Goal: Task Accomplishment & Management: Manage account settings

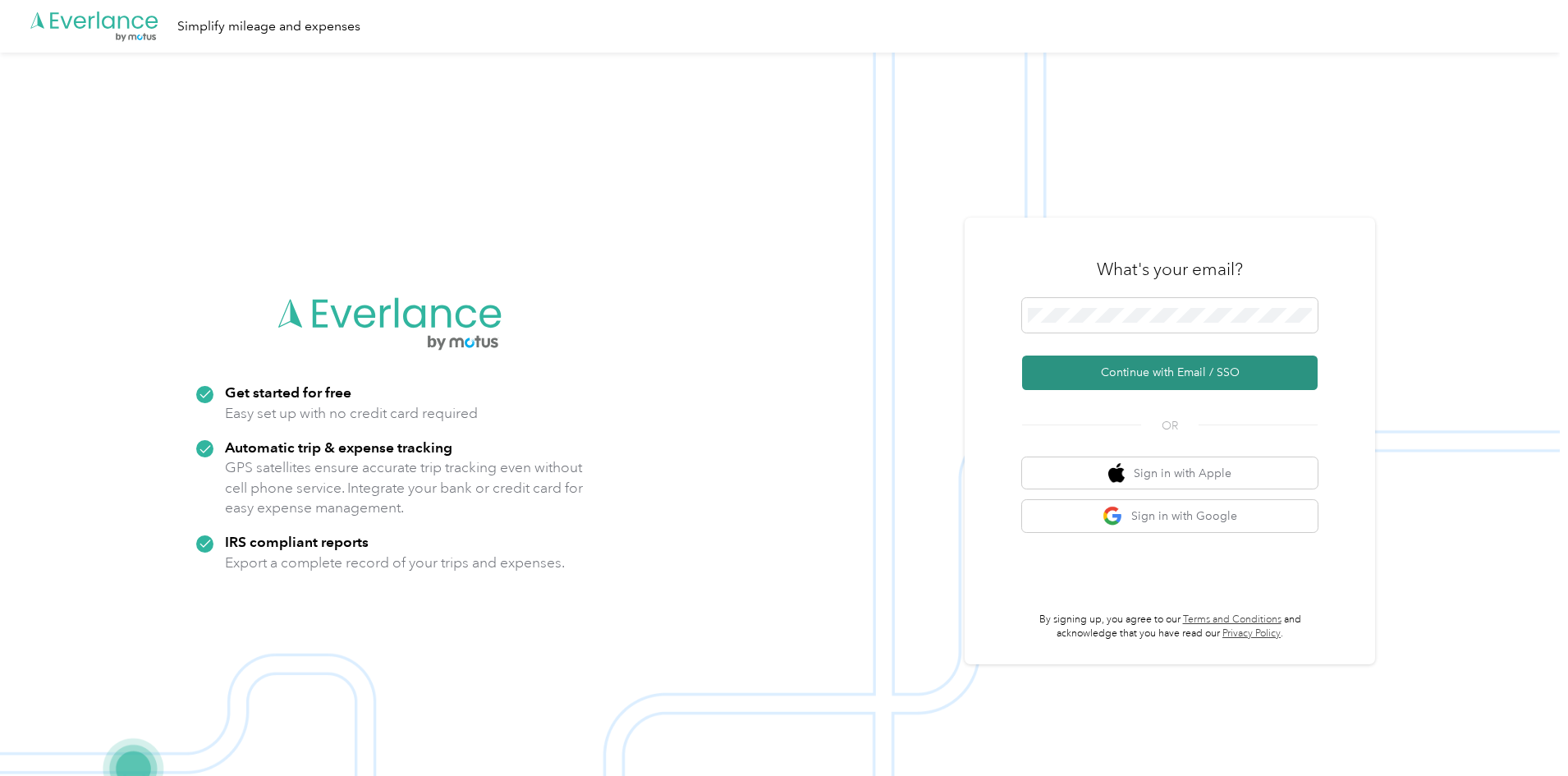
click at [1149, 381] on button "Continue with Email / SSO" at bounding box center [1169, 373] width 295 height 34
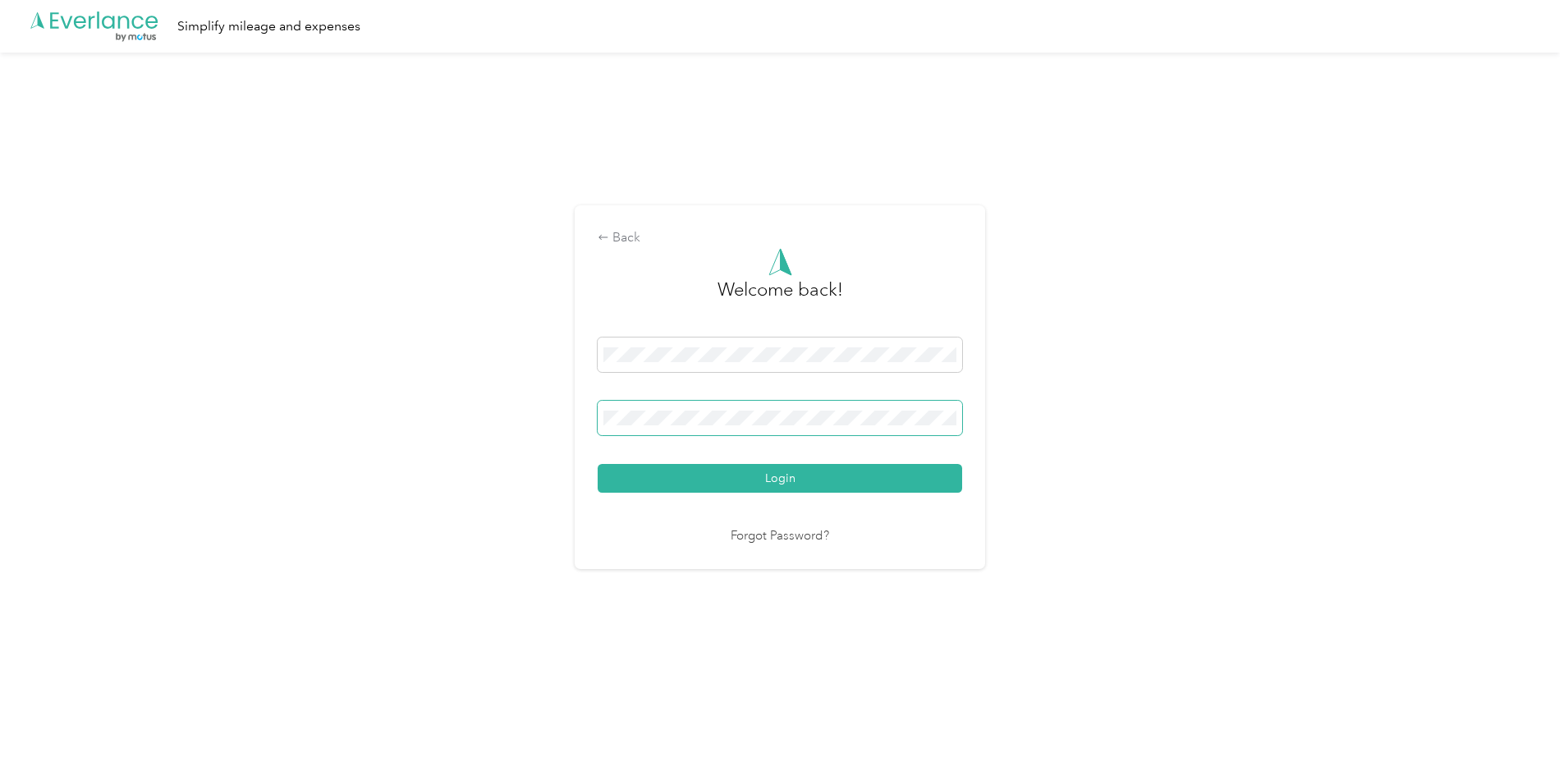
click at [760, 407] on span at bounding box center [779, 418] width 364 height 34
click at [777, 485] on button "Login" at bounding box center [779, 478] width 364 height 29
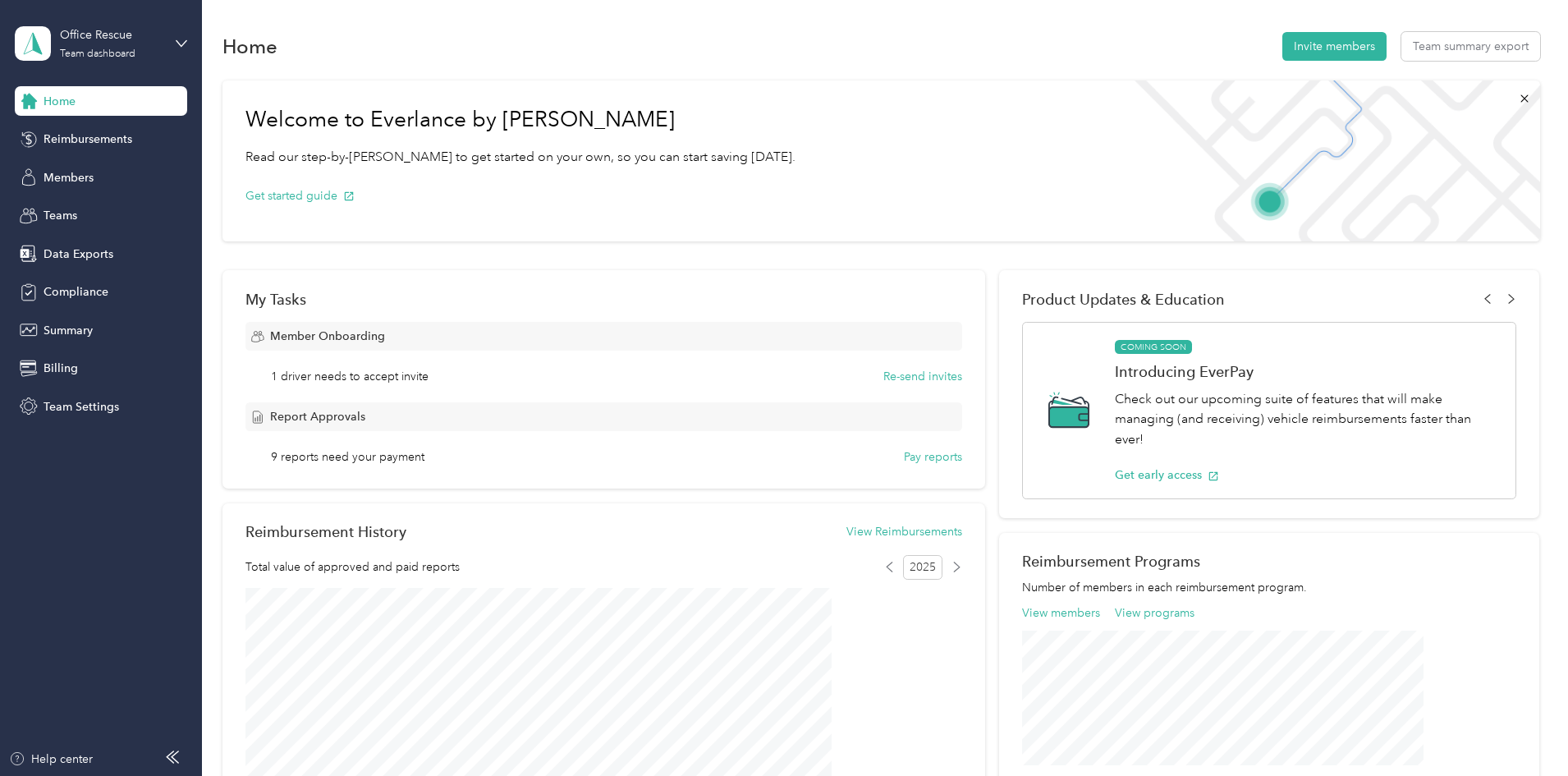
drag, startPoint x: 1516, startPoint y: 64, endPoint x: 1438, endPoint y: 3, distance: 99.0
click at [0, 775] on nordpass-portal at bounding box center [0, 776] width 0 height 0
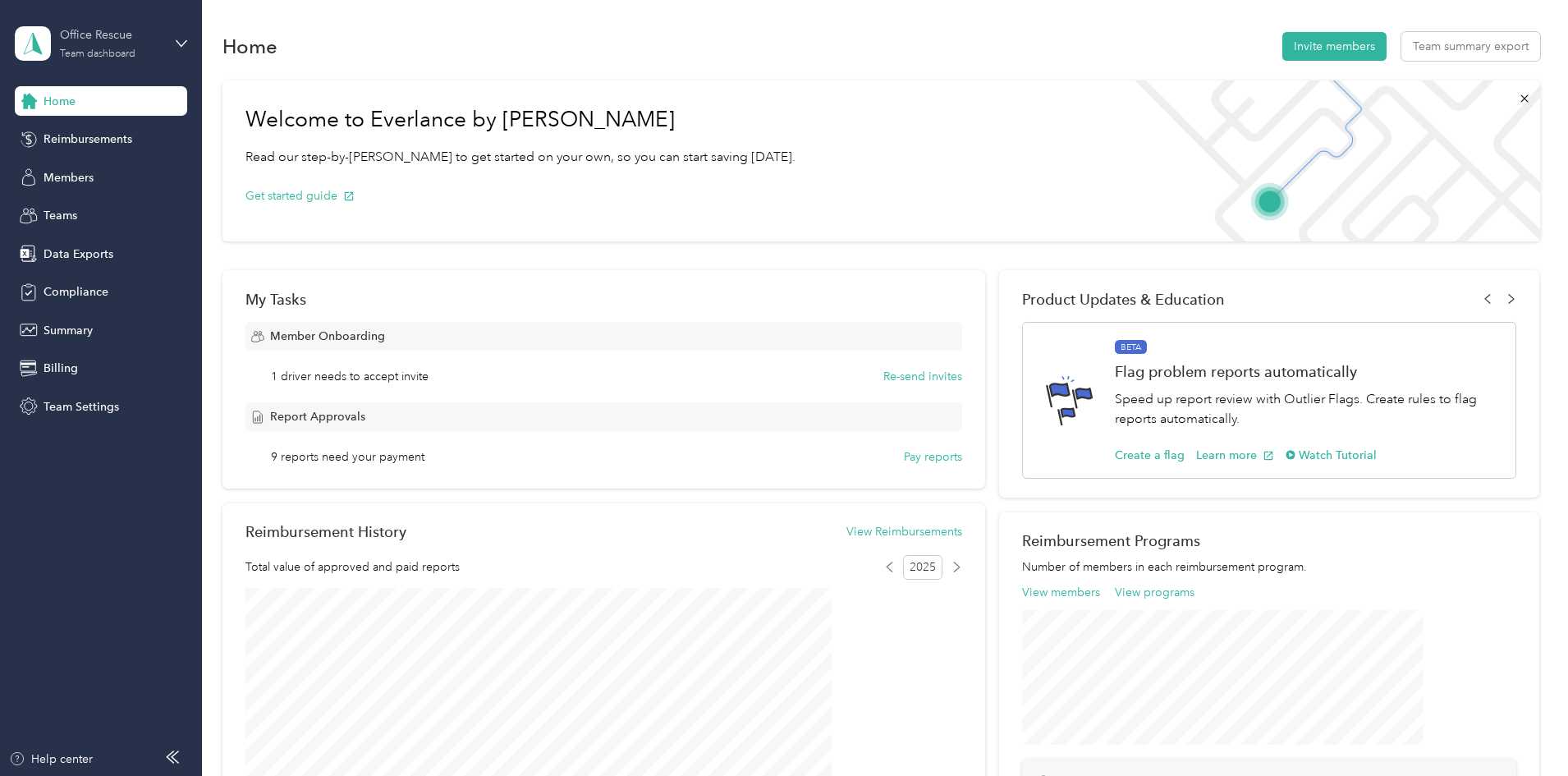
click at [141, 36] on div "Office Rescue" at bounding box center [111, 34] width 102 height 17
click at [112, 175] on div "Personal dashboard" at bounding box center [187, 172] width 323 height 29
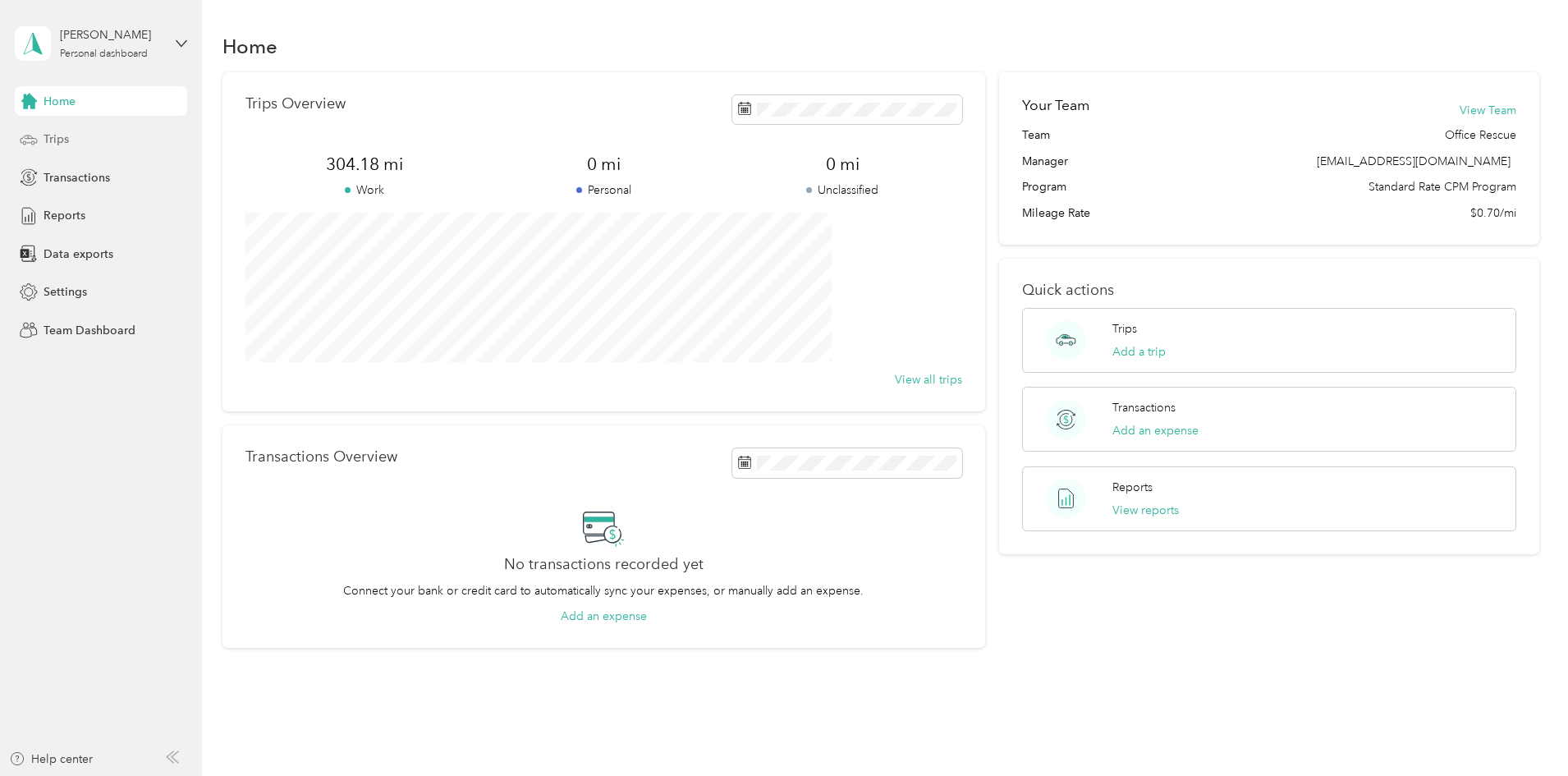
click at [43, 132] on div "Trips" at bounding box center [100, 140] width 172 height 30
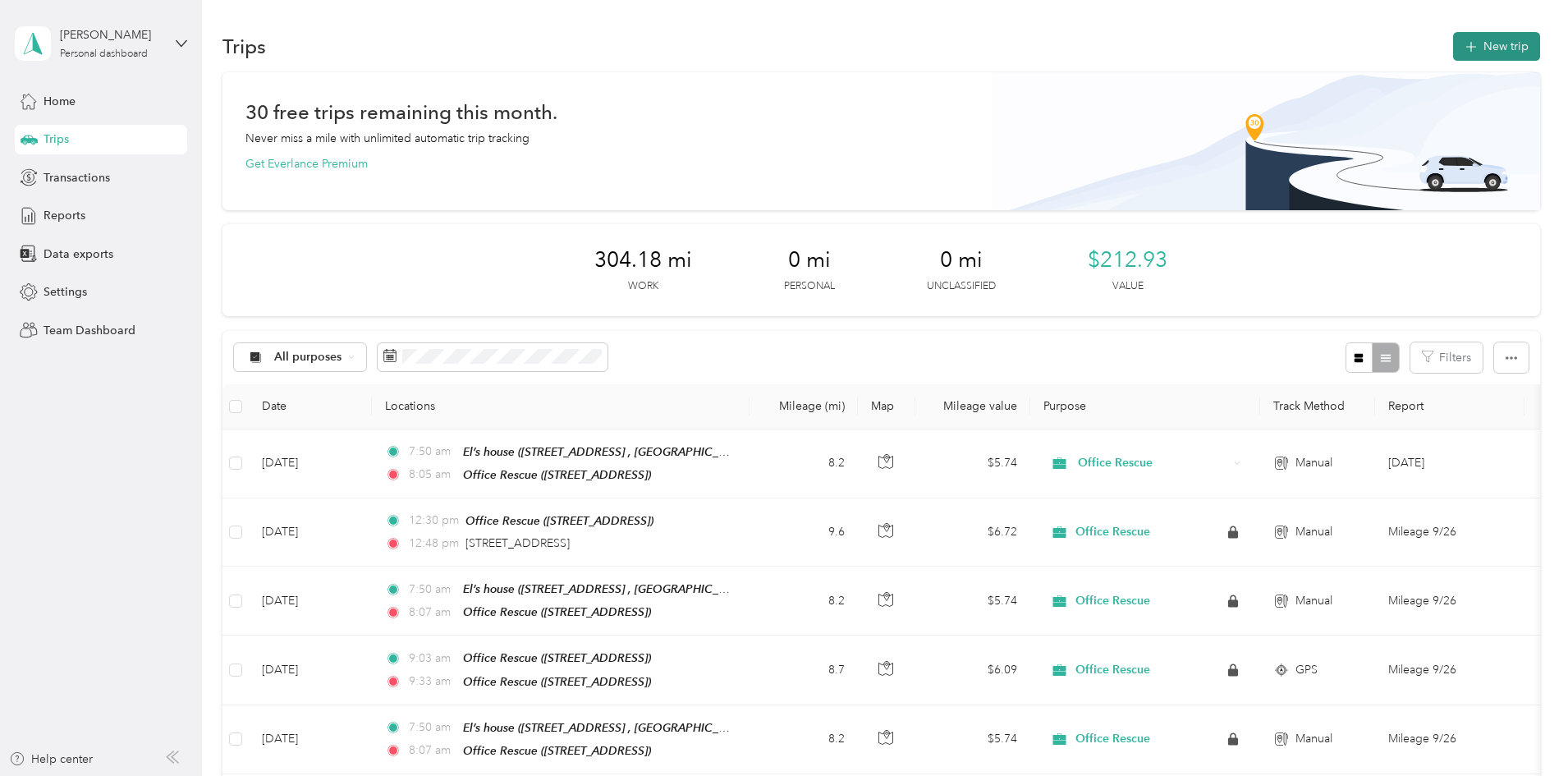
click at [1453, 56] on button "New trip" at bounding box center [1496, 46] width 87 height 29
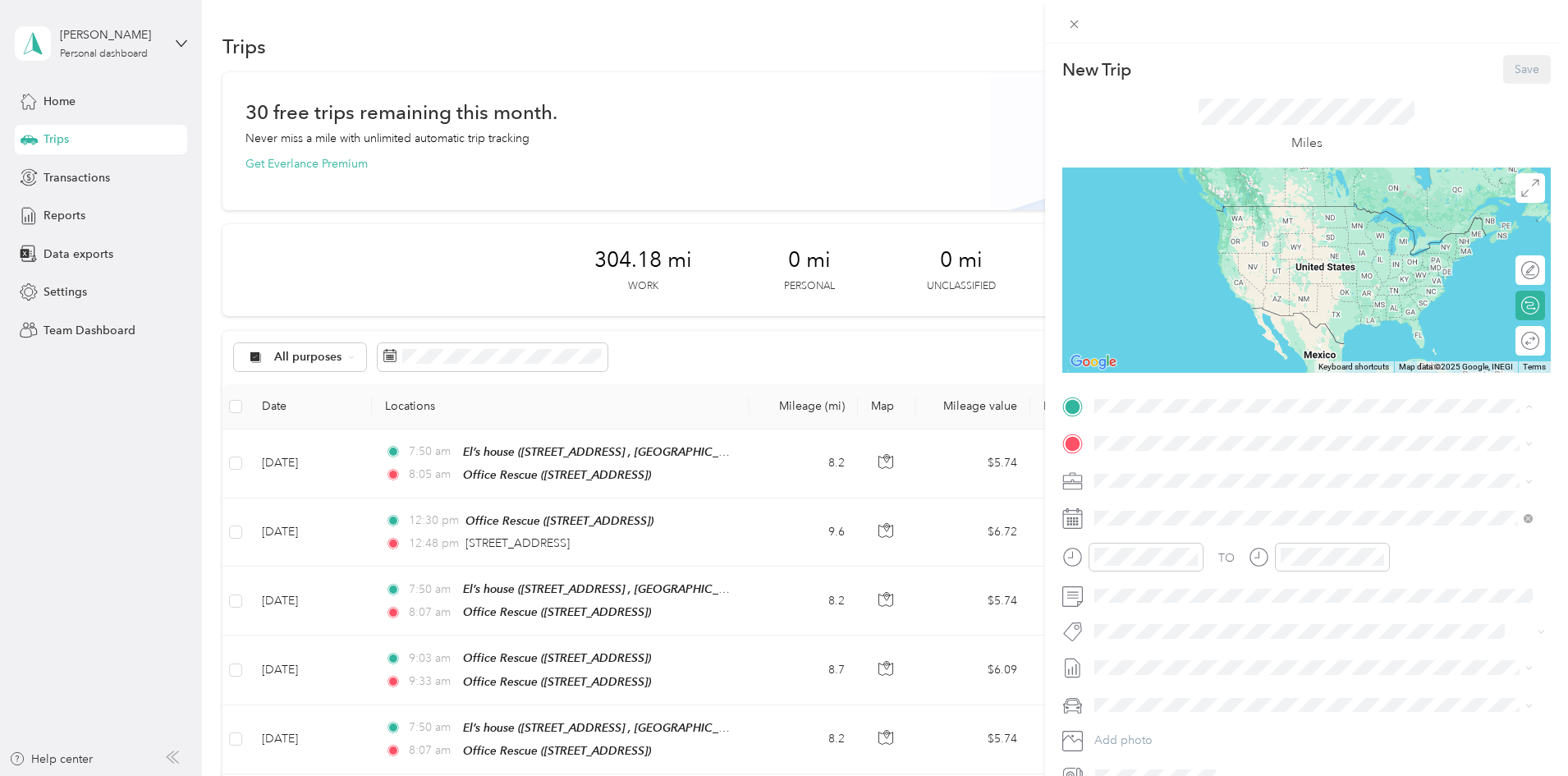
click at [1229, 544] on div "El’s house [STREET_ADDRESS]" at bounding box center [1177, 532] width 104 height 34
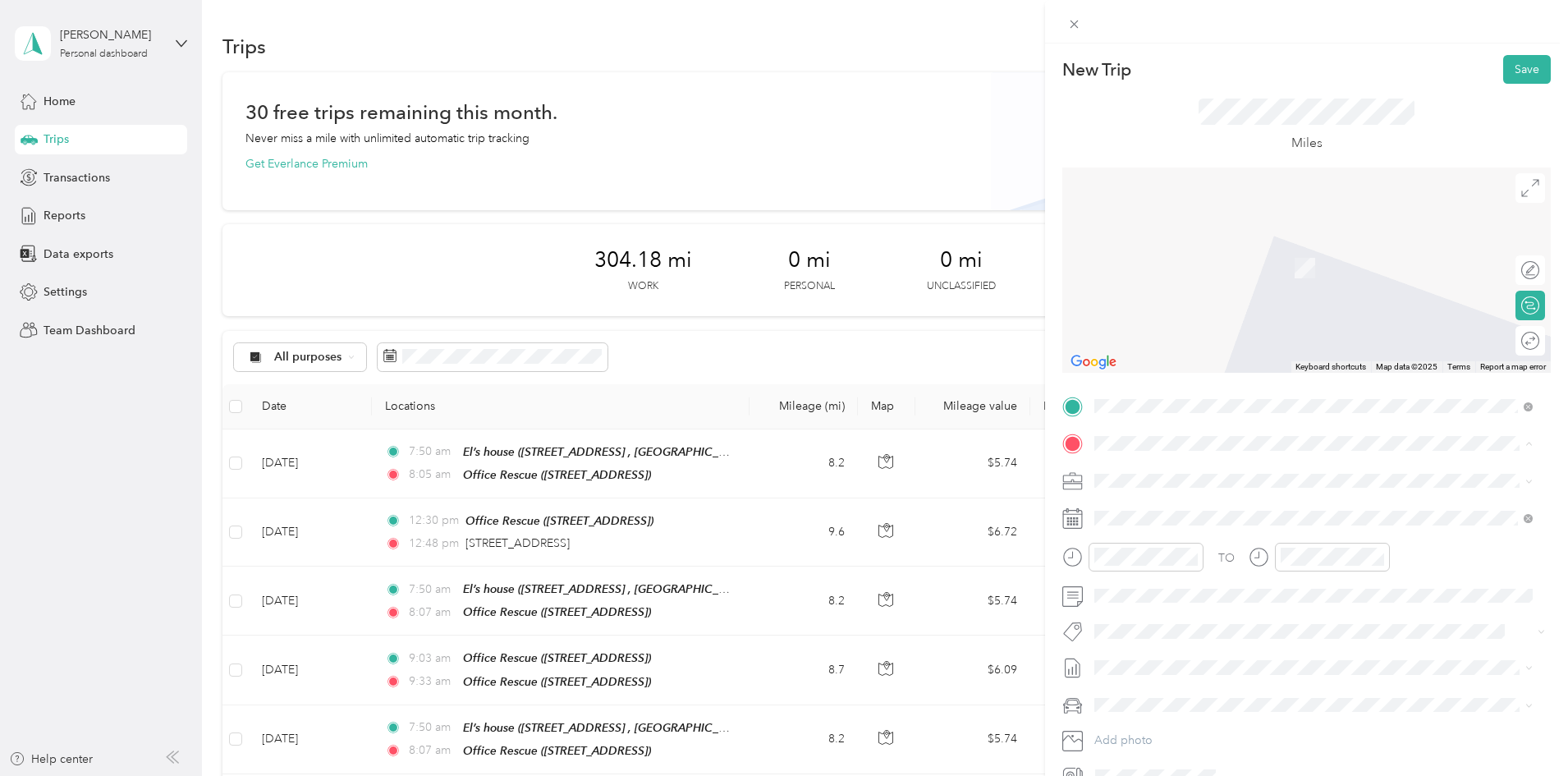
click at [1176, 514] on div "Office Rescue [STREET_ADDRESS]" at bounding box center [1177, 518] width 104 height 34
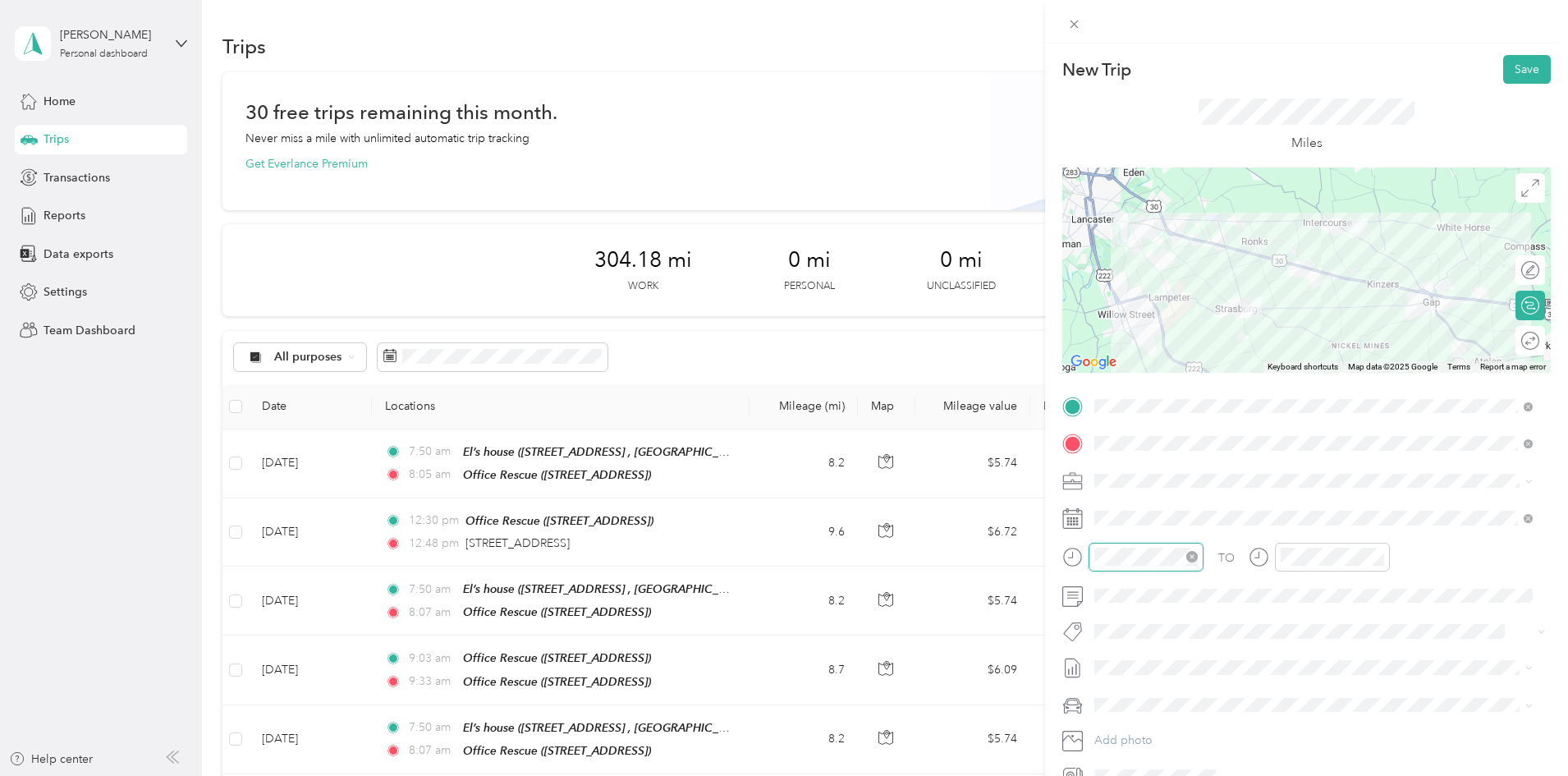
click at [1089, 561] on div at bounding box center [1146, 557] width 115 height 29
click at [1195, 558] on icon "close-circle" at bounding box center [1192, 556] width 11 height 11
click at [1114, 427] on div "07" at bounding box center [1111, 429] width 39 height 23
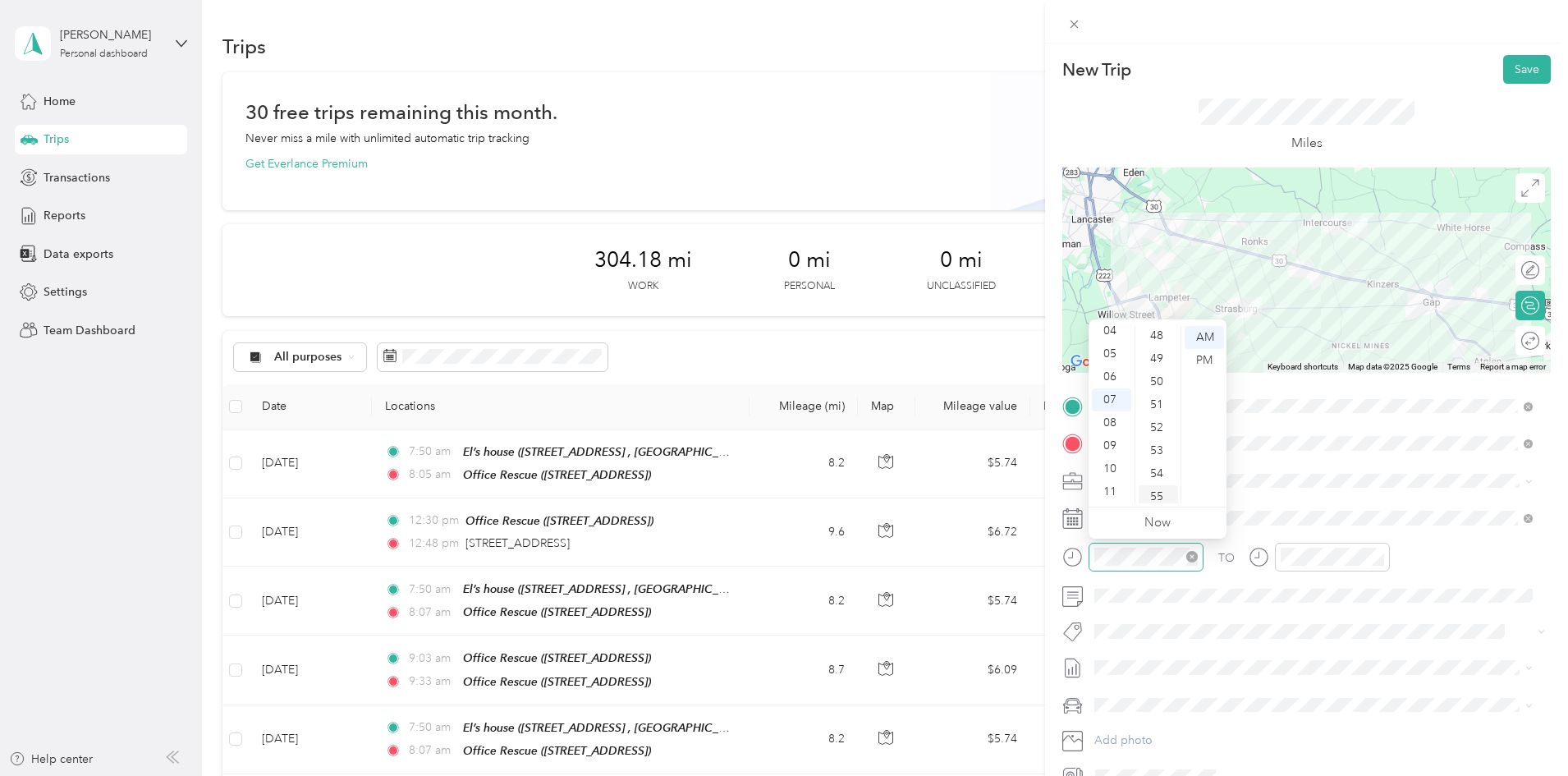
click at [1165, 497] on div "55" at bounding box center [1158, 497] width 39 height 23
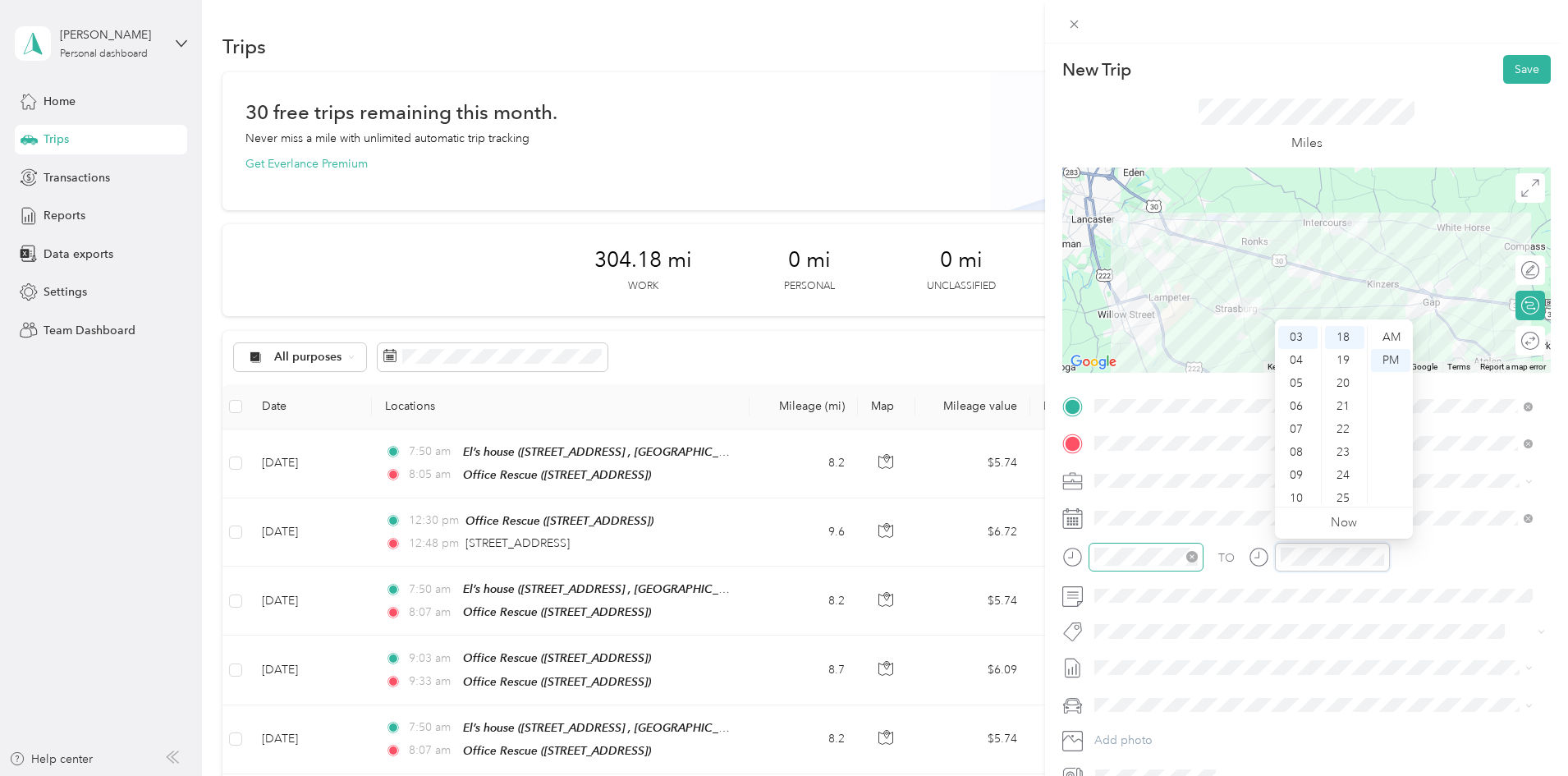
click at [1274, 555] on div at bounding box center [1319, 557] width 142 height 29
click at [1301, 452] on div "08" at bounding box center [1297, 452] width 39 height 23
click at [1346, 376] on div "10" at bounding box center [1344, 377] width 39 height 23
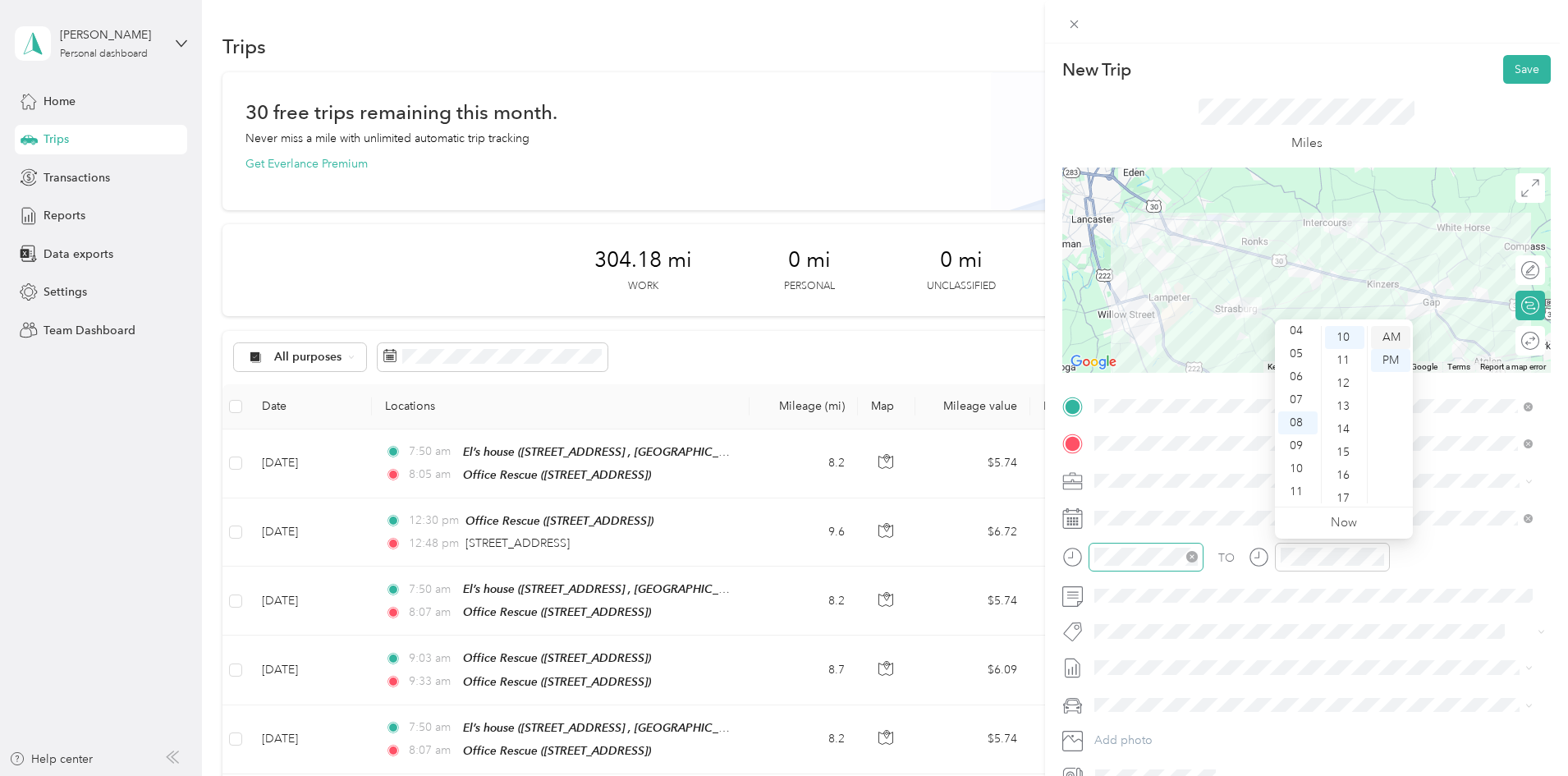
click at [1382, 332] on div "AM" at bounding box center [1390, 337] width 39 height 23
click at [1444, 572] on div "TO" at bounding box center [1306, 563] width 489 height 40
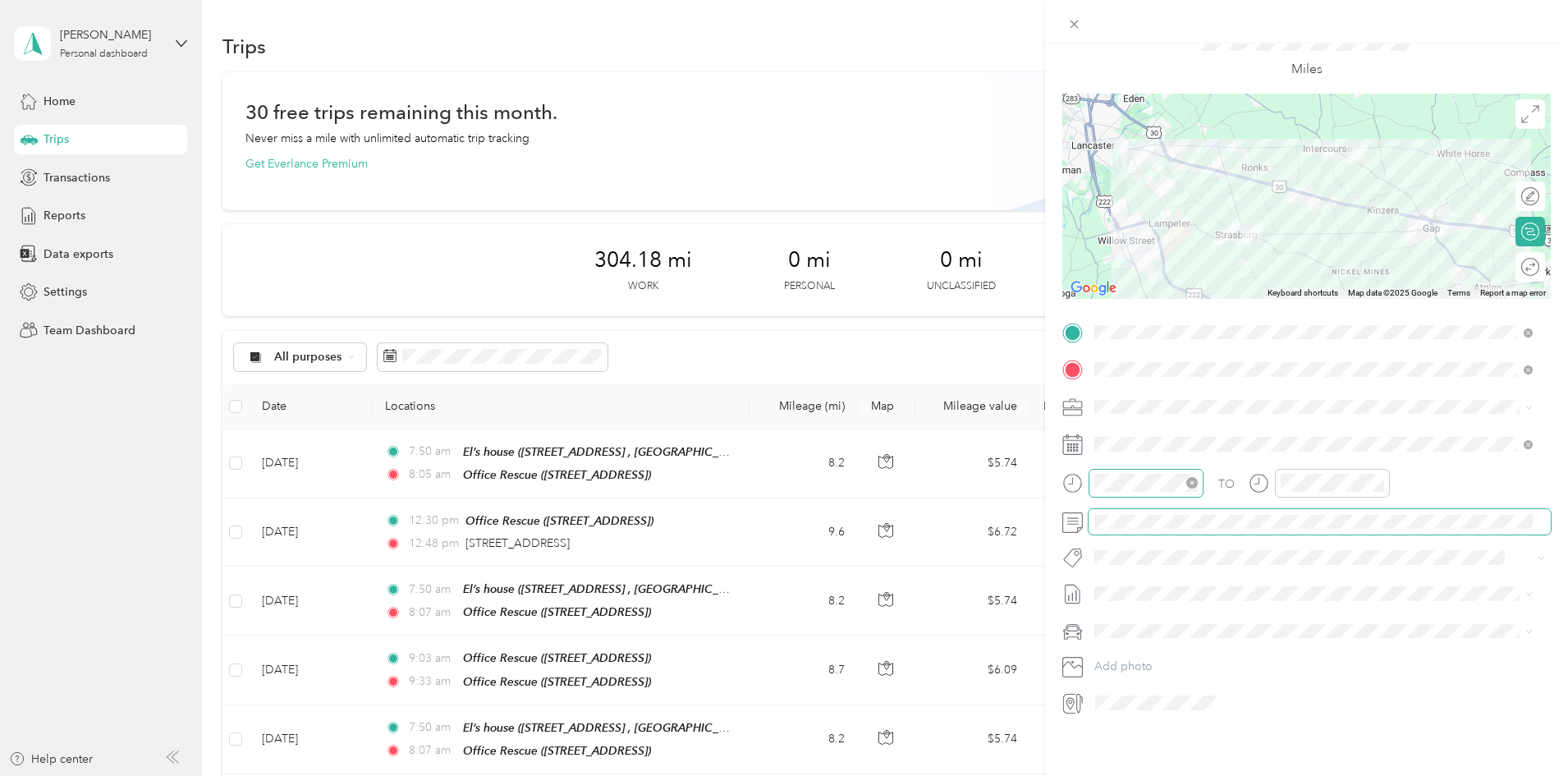
scroll to position [86, 0]
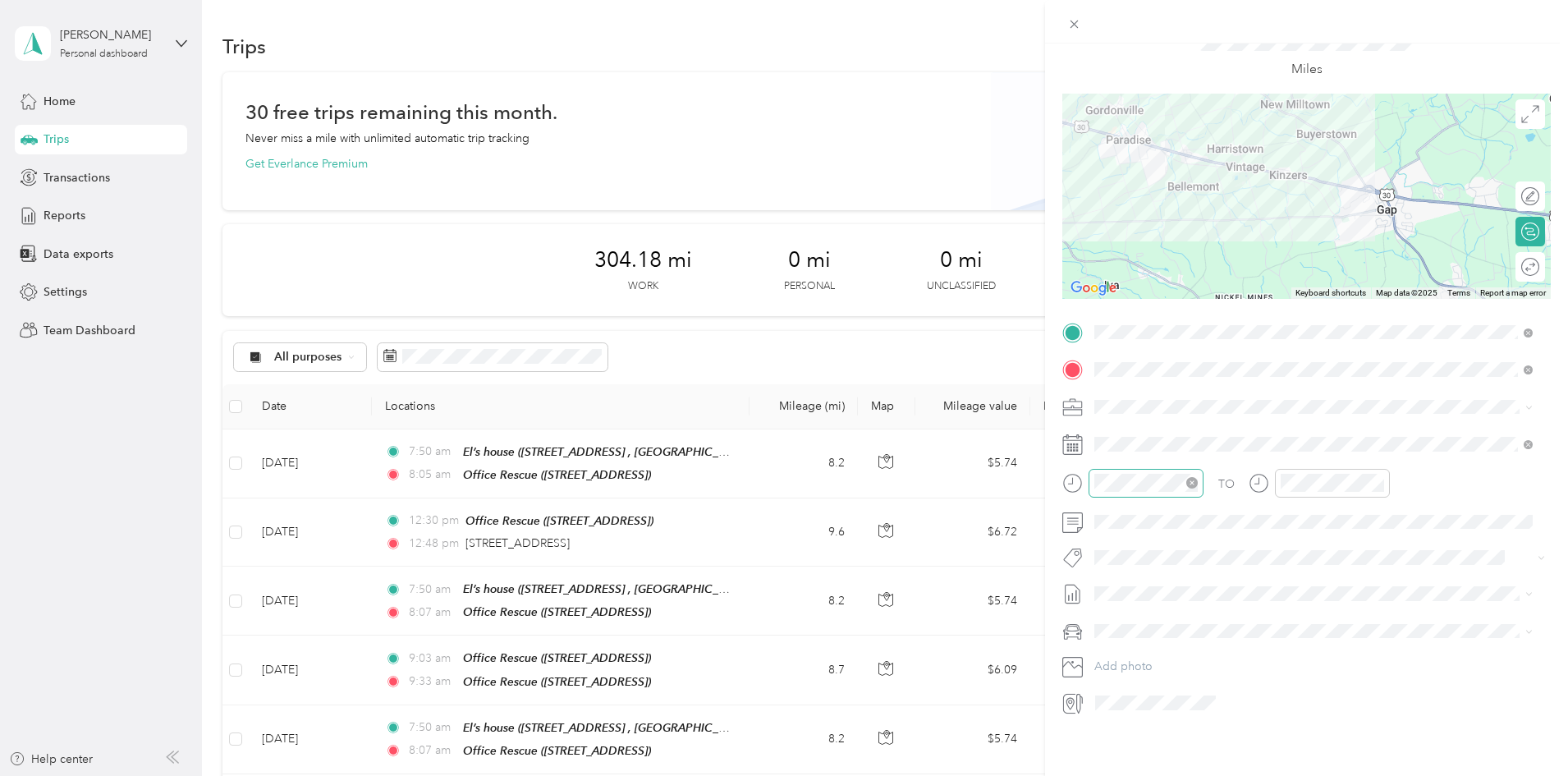
click at [1461, 468] on div "TO" at bounding box center [1306, 488] width 489 height 40
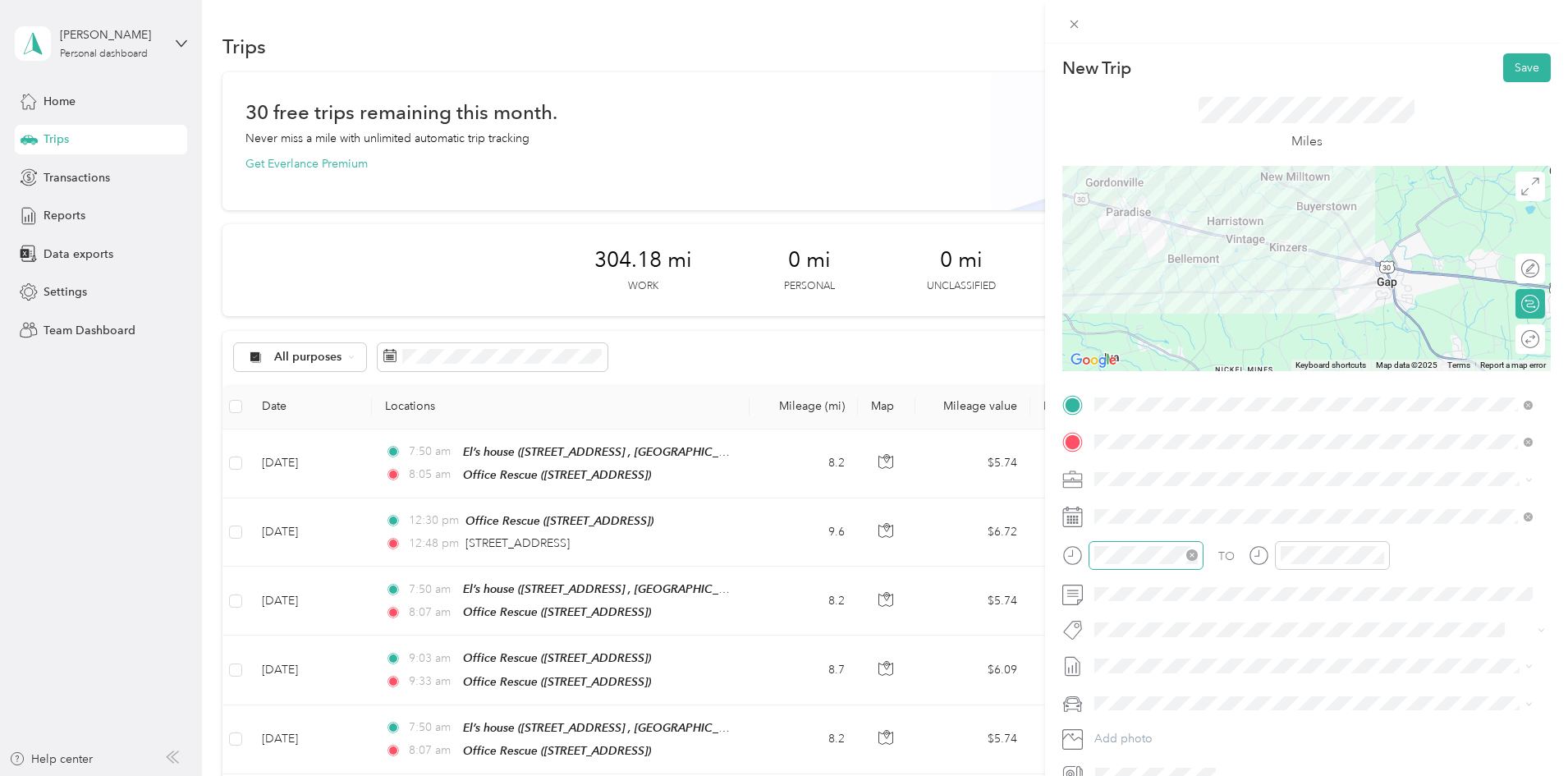
scroll to position [0, 0]
click at [1504, 81] on button "Save" at bounding box center [1528, 70] width 48 height 29
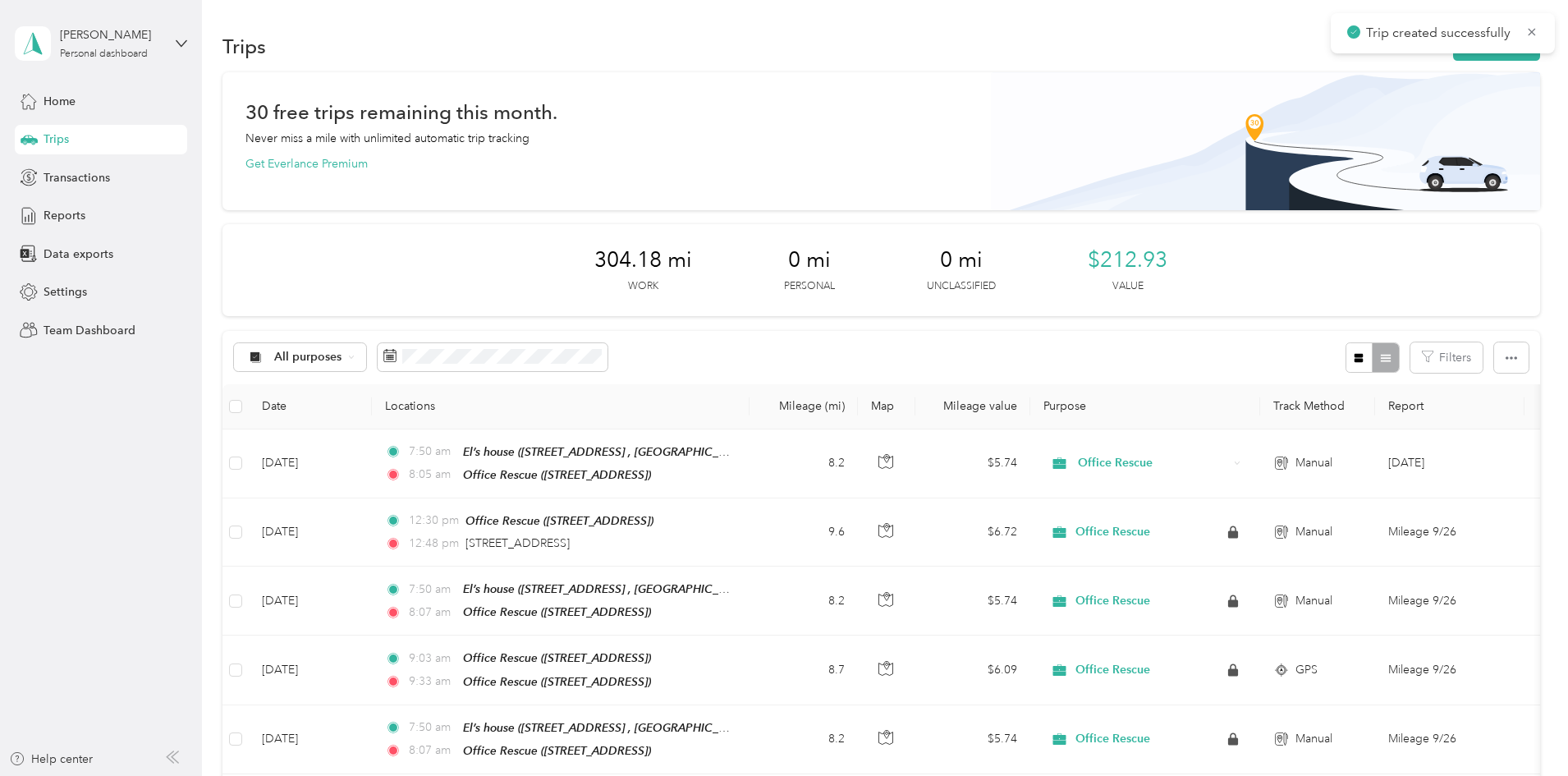
click at [1507, 775] on div "New Trip Save This trip cannot be edited because it is either under review, app…" at bounding box center [780, 776] width 1560 height 0
